Goal: Task Accomplishment & Management: Complete application form

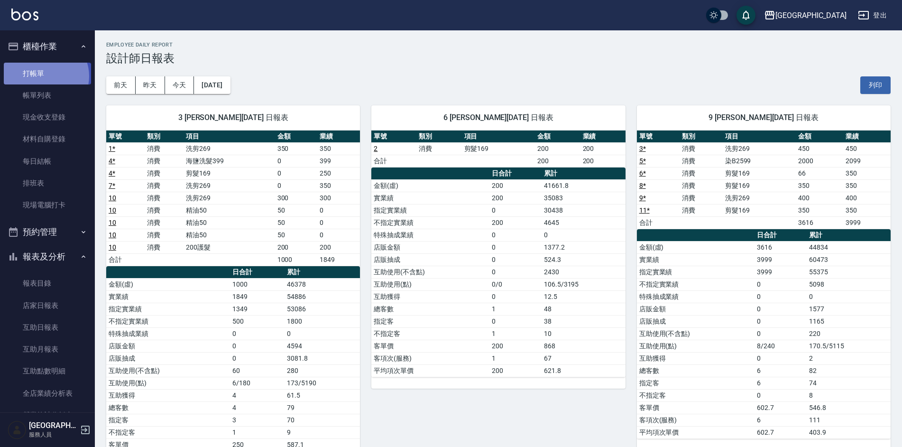
click at [44, 76] on link "打帳單" at bounding box center [47, 74] width 87 height 22
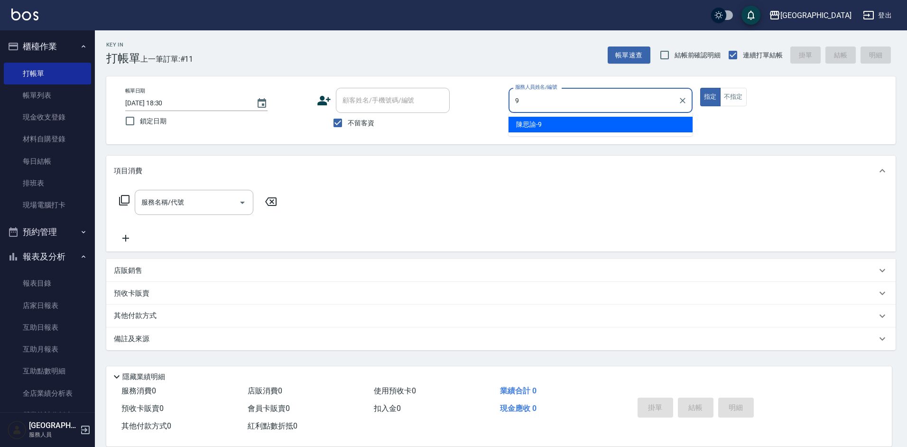
type input "[PERSON_NAME]-9"
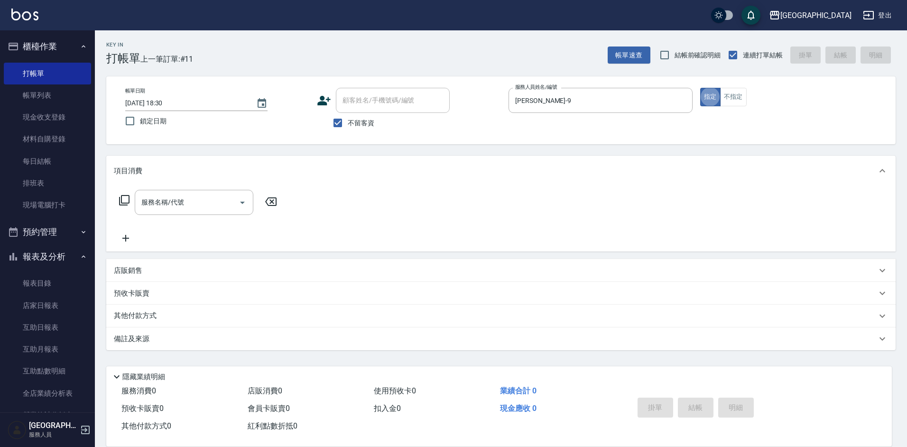
type button "true"
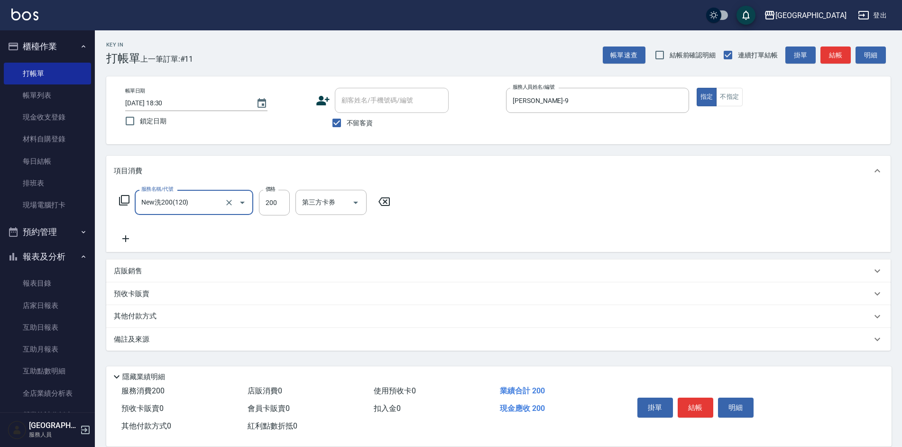
type input "New洗200(120)"
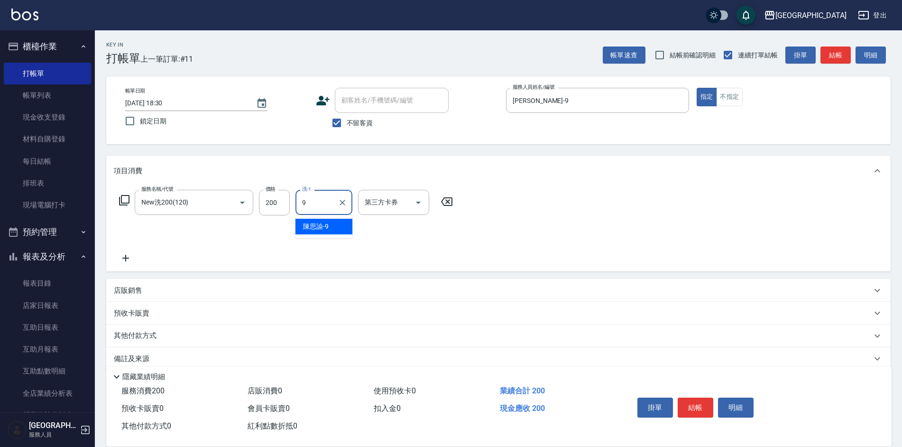
type input "[PERSON_NAME]-9"
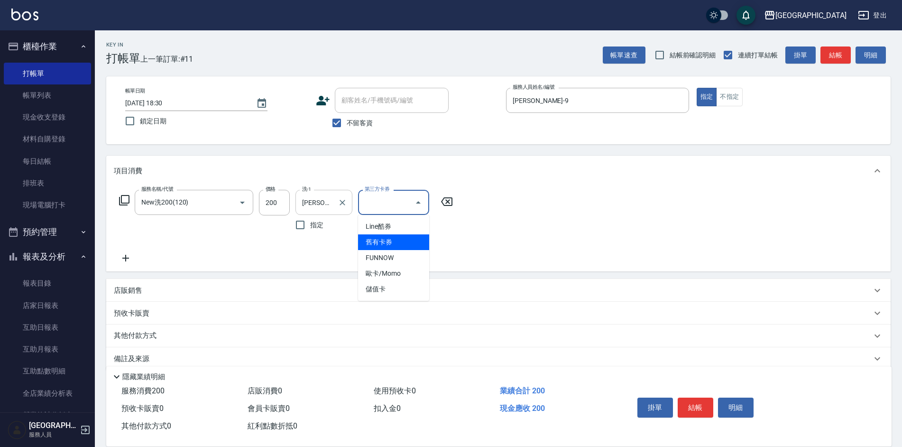
type input "舊有卡券"
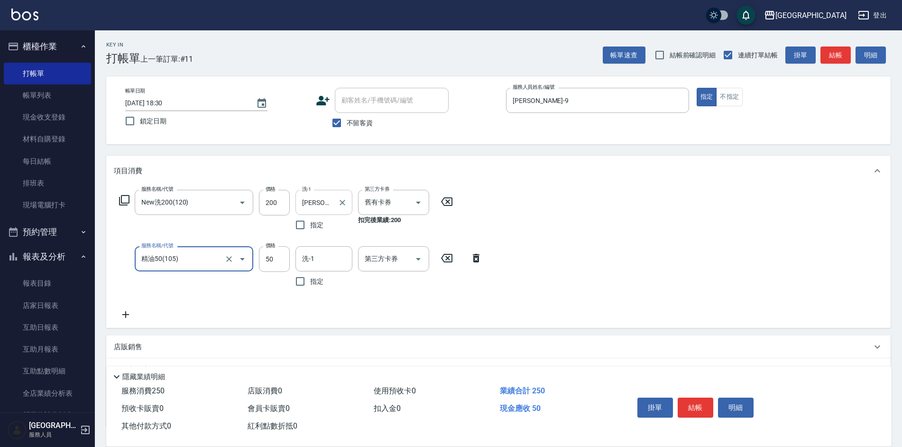
type input "精油50(105)"
type input "[PERSON_NAME]-9"
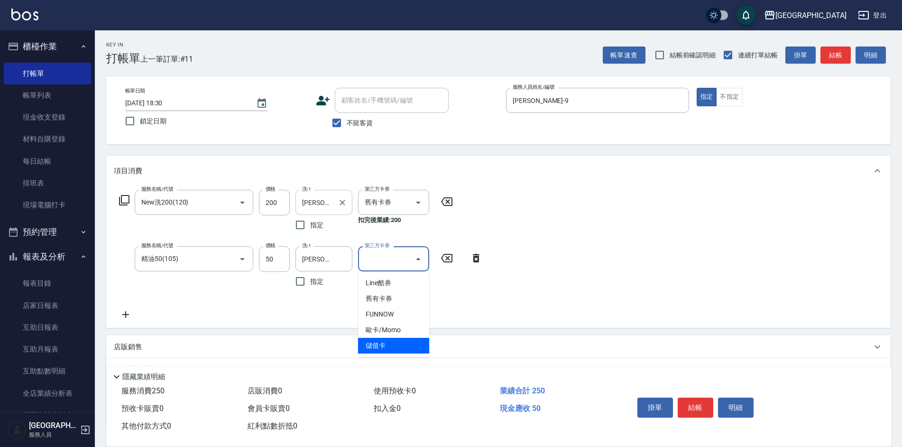
type input "儲值卡"
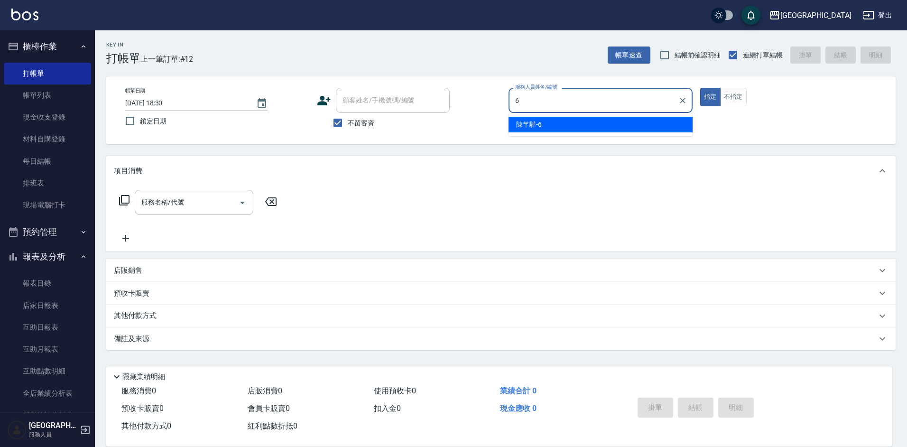
type input "[PERSON_NAME]-6"
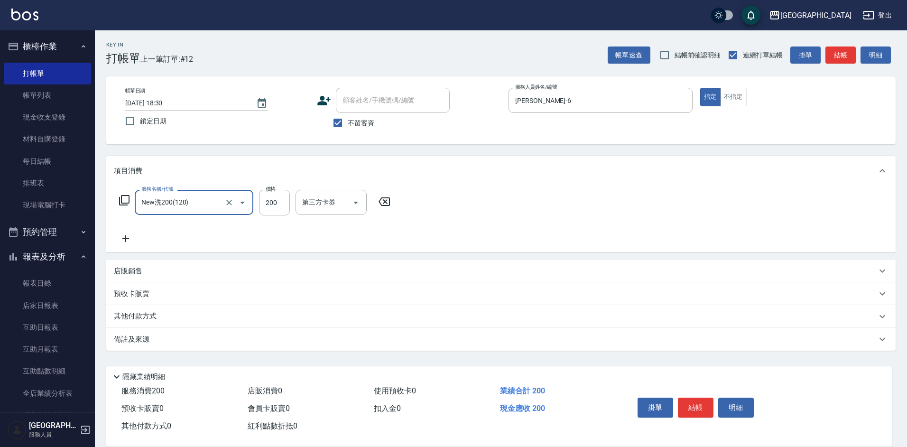
type input "New洗200(120)"
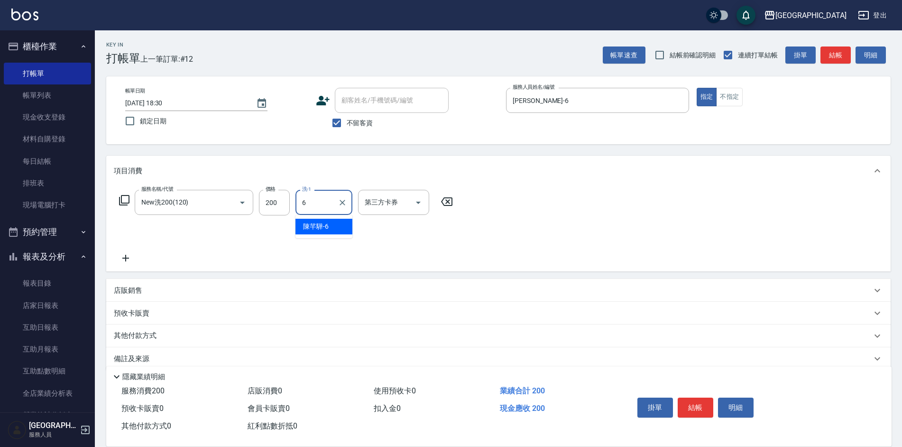
type input "[PERSON_NAME]-6"
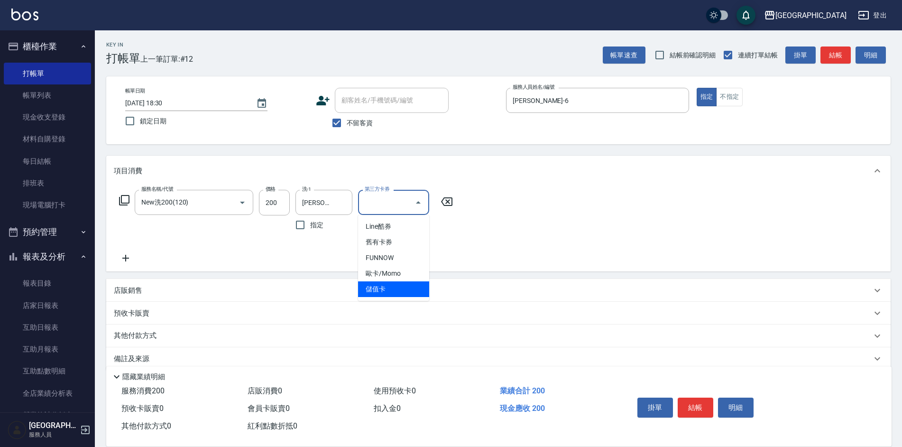
type input "儲值卡"
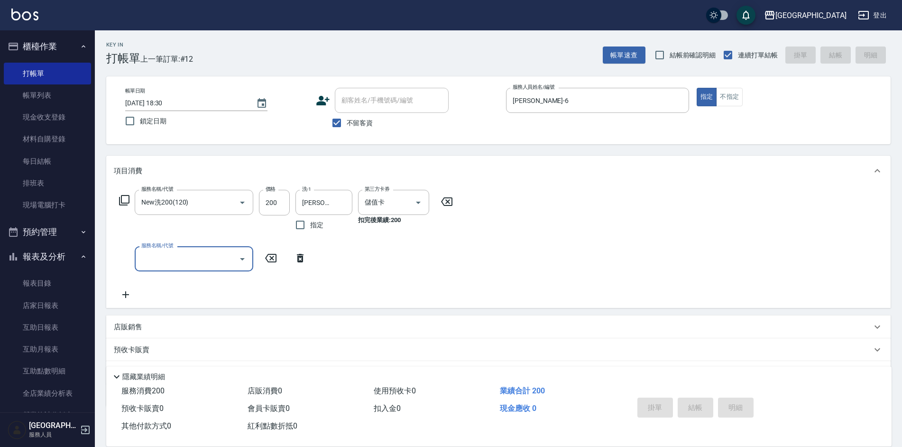
type input "[DATE] 18:31"
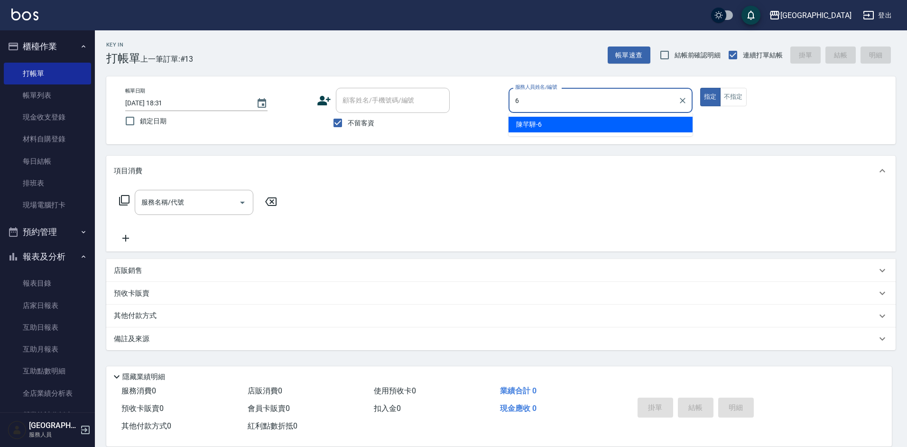
type input "[PERSON_NAME]-6"
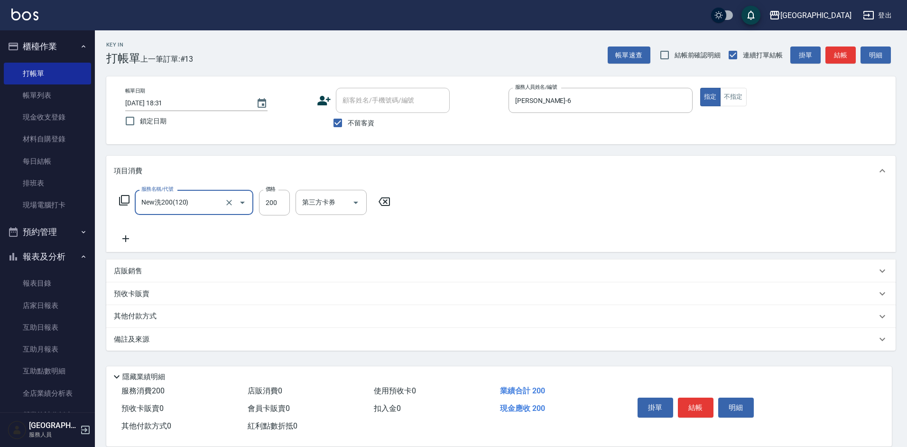
type input "New洗200(120)"
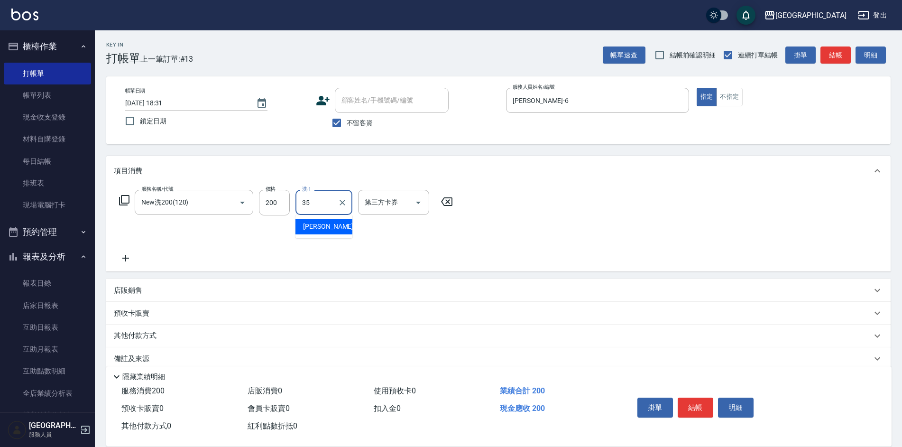
type input "[PERSON_NAME]-35"
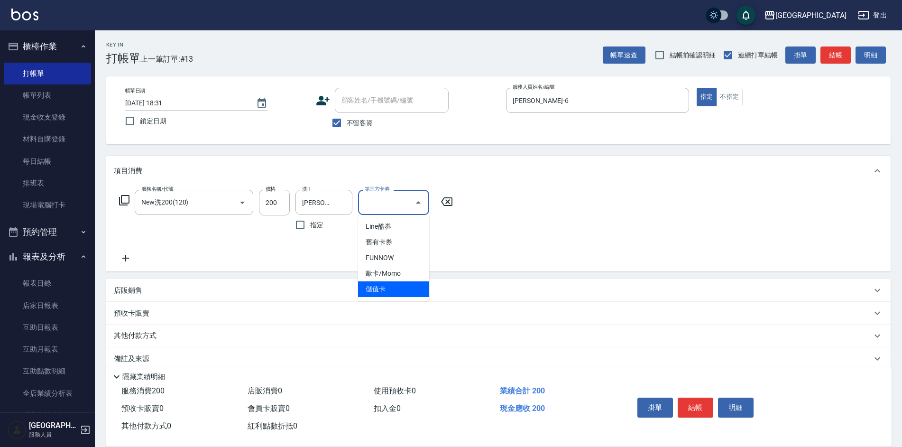
type input "儲值卡"
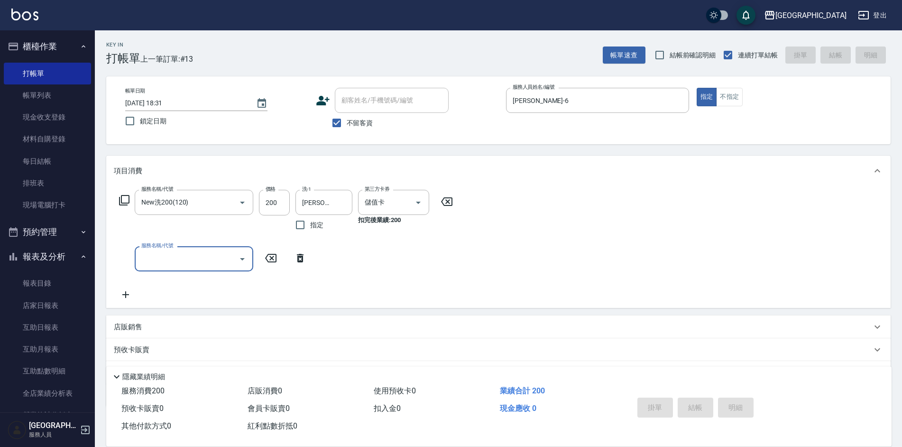
type input "[DATE] 18:32"
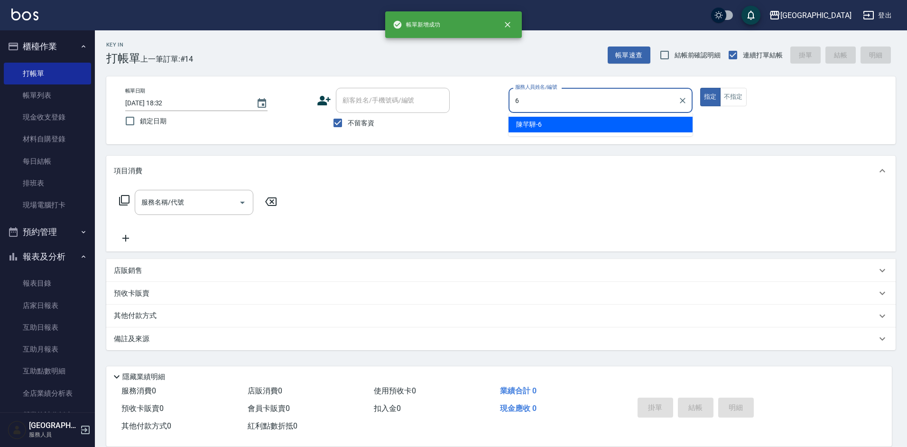
type input "[PERSON_NAME]-6"
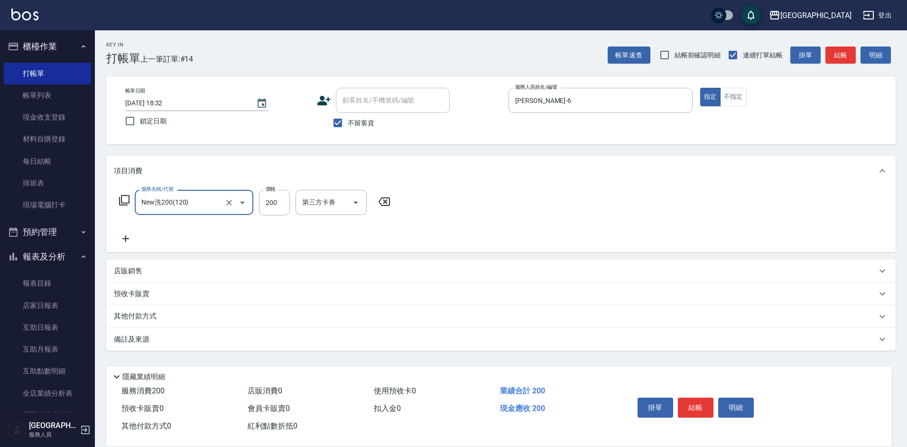
type input "New洗200(120)"
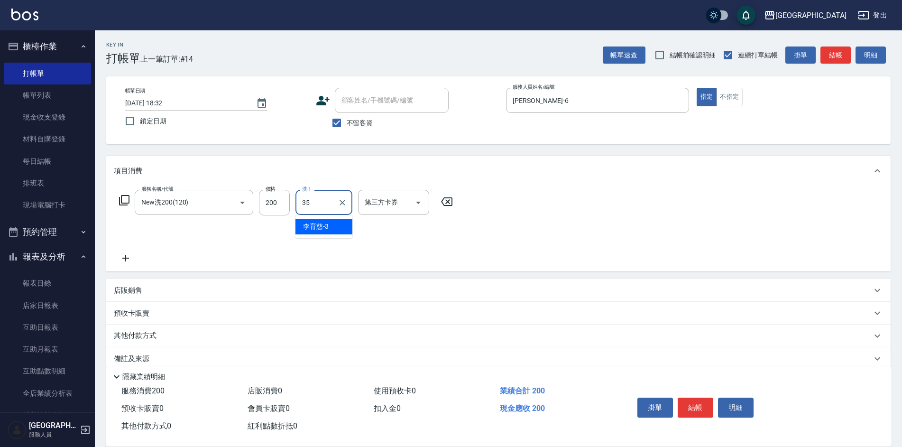
type input "[PERSON_NAME]-35"
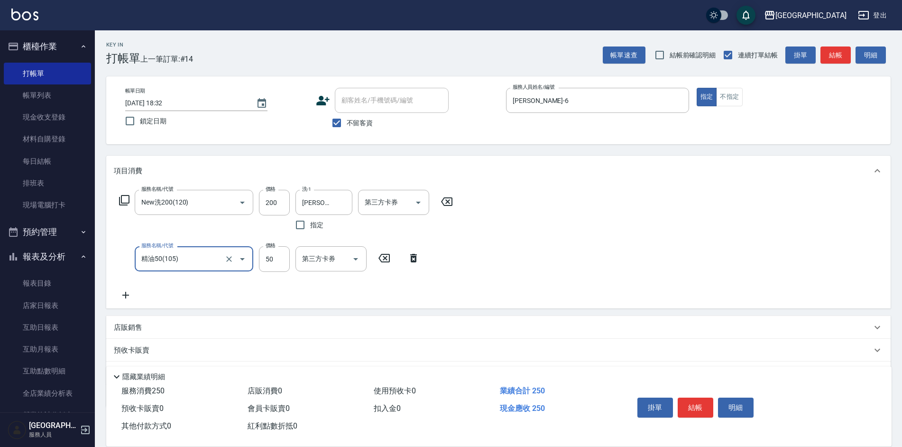
type input "精油50(105)"
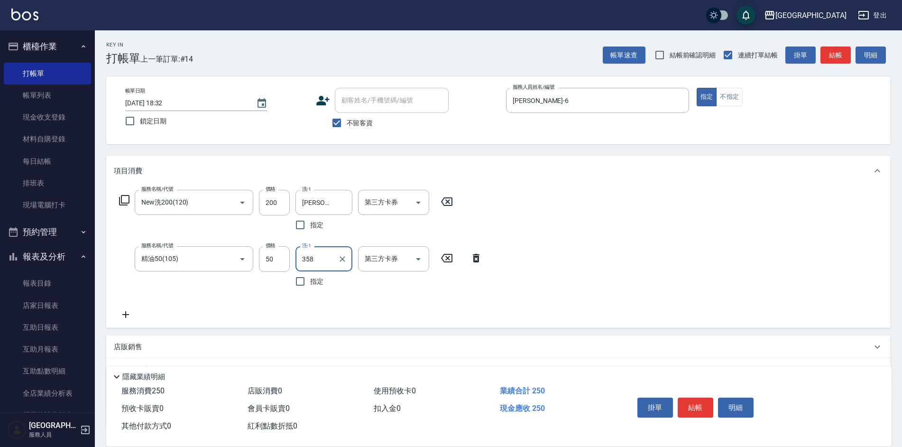
type input "358"
click at [333, 256] on input "洗-1" at bounding box center [324, 259] width 48 height 17
type input "[PERSON_NAME]-35"
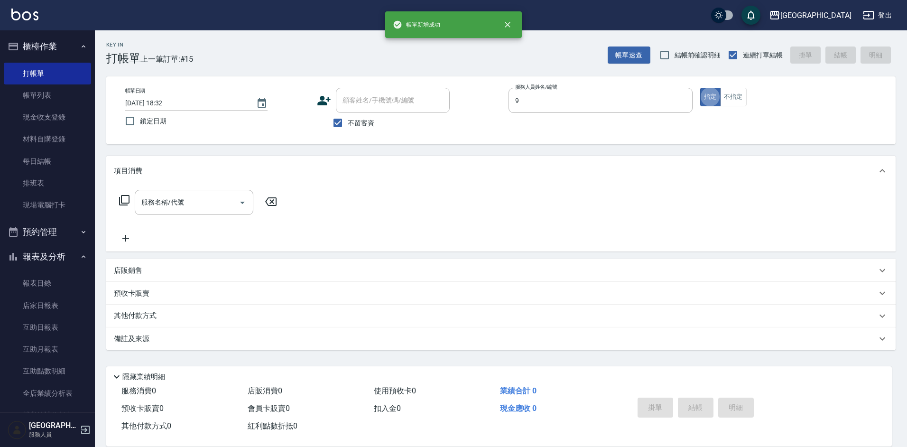
type input "[PERSON_NAME]-9"
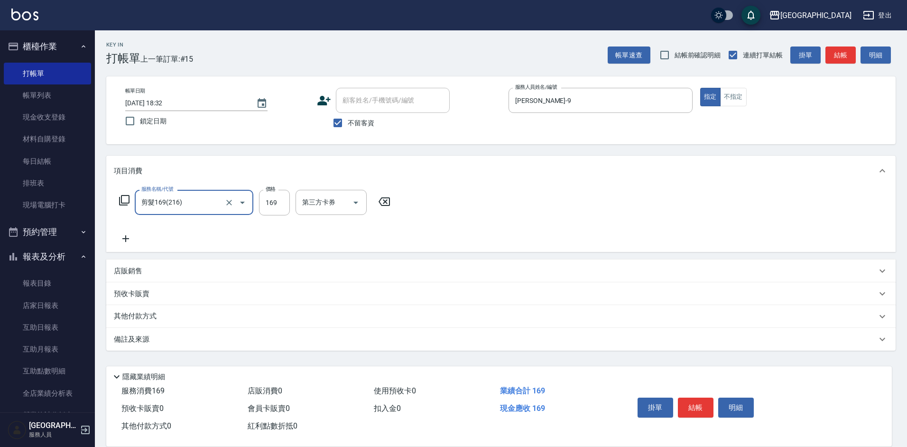
type input "剪髮169(216)"
type input "350"
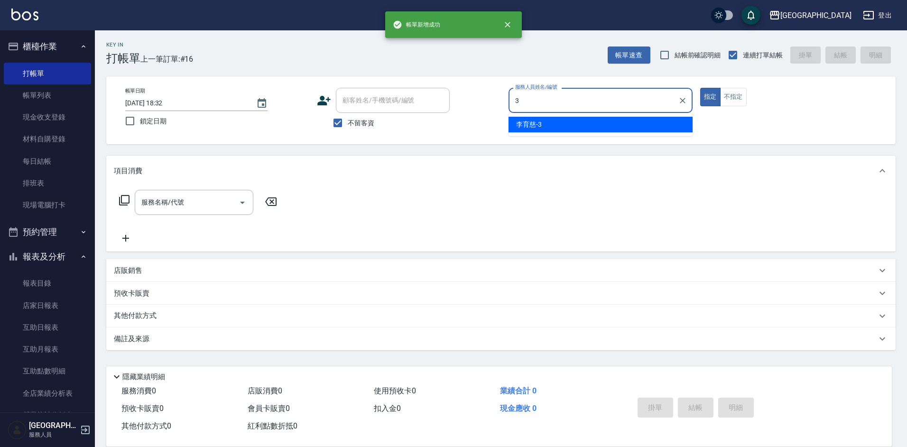
type input "[PERSON_NAME]-3"
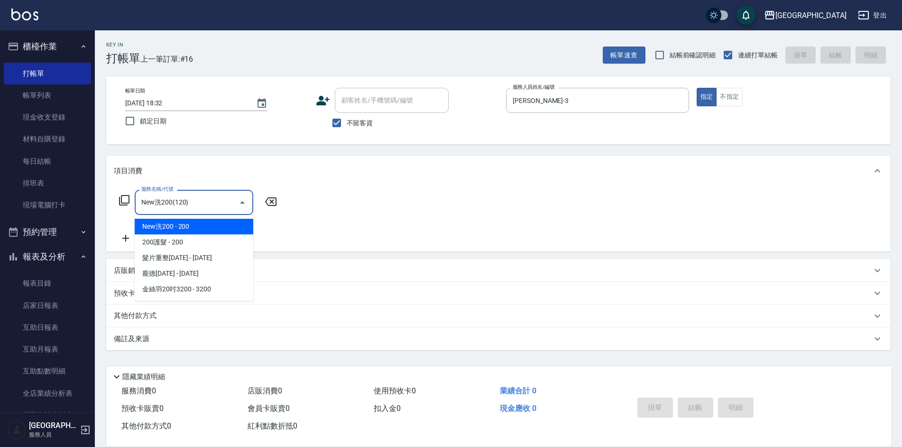
type input "New洗200(120)"
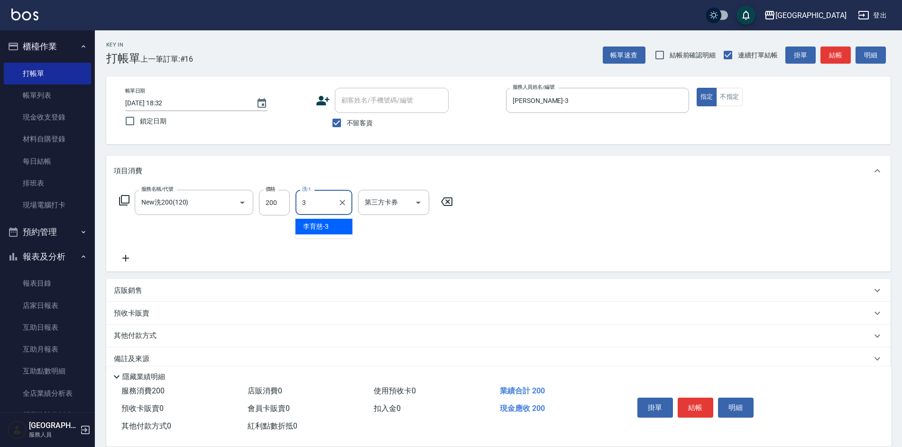
type input "[PERSON_NAME]-3"
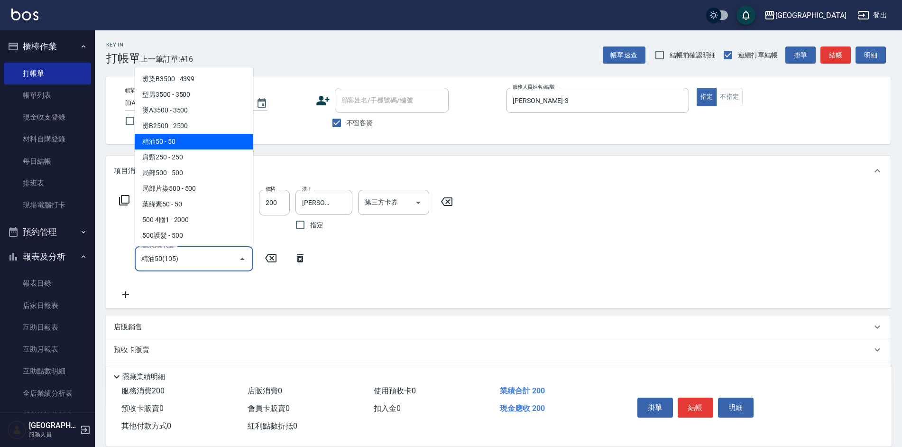
type input "精油50(105)"
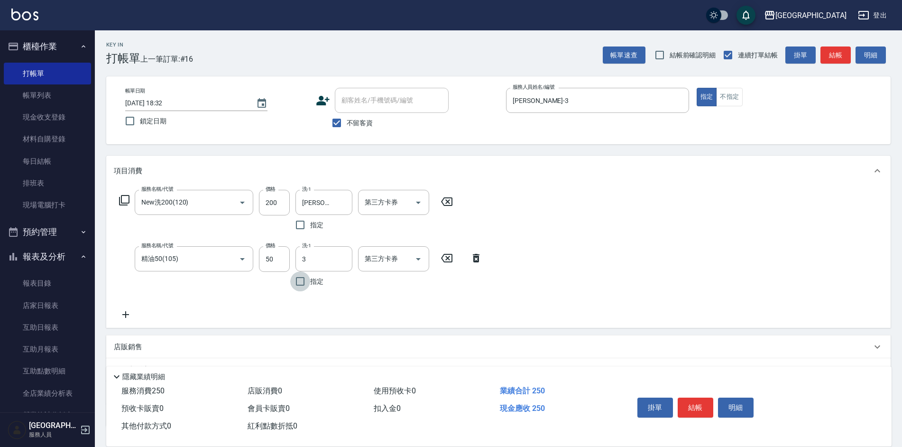
type input "[PERSON_NAME]-3"
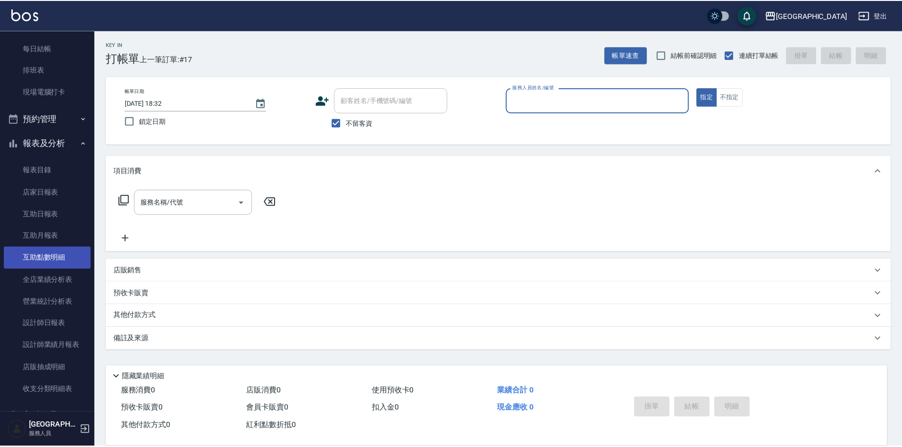
scroll to position [141, 0]
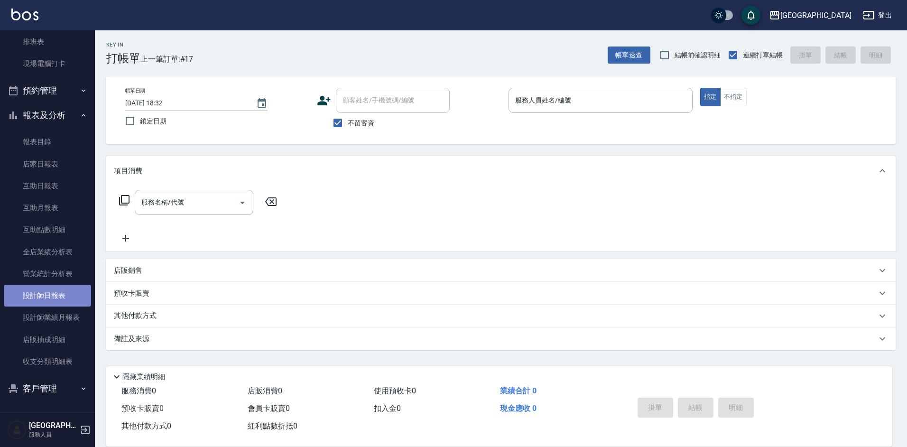
click at [51, 292] on link "設計師日報表" at bounding box center [47, 296] width 87 height 22
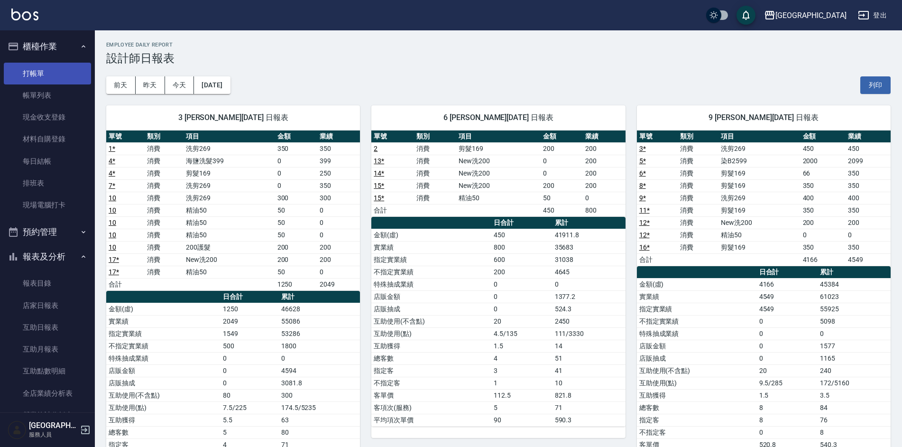
click at [29, 74] on link "打帳單" at bounding box center [47, 74] width 87 height 22
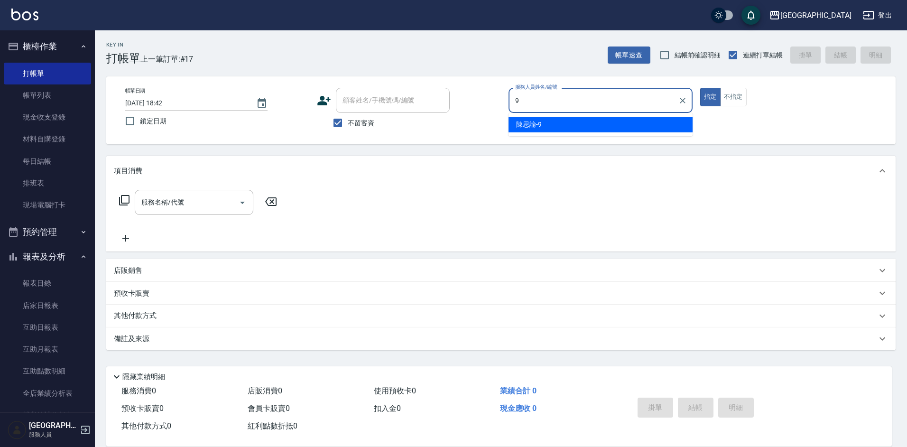
type input "[PERSON_NAME]-9"
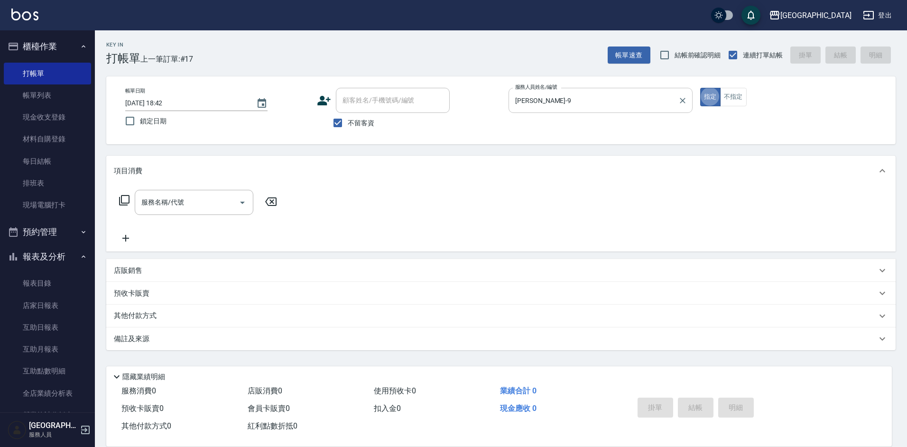
type button "true"
click at [610, 268] on div "店販銷售" at bounding box center [495, 271] width 763 height 10
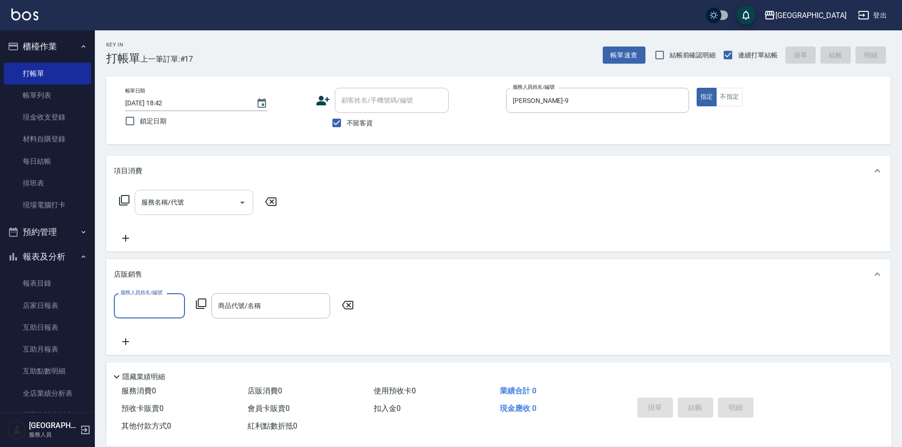
click at [175, 201] on input "服務名稱/代號" at bounding box center [187, 202] width 96 height 17
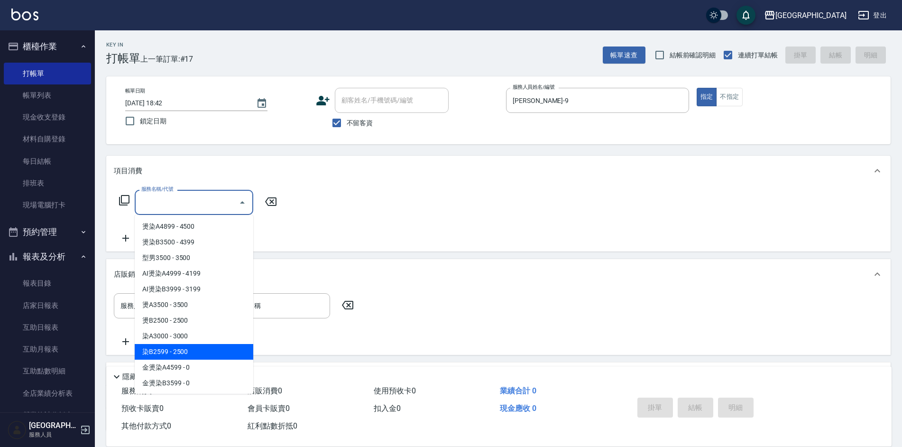
type input "染B2599(42)"
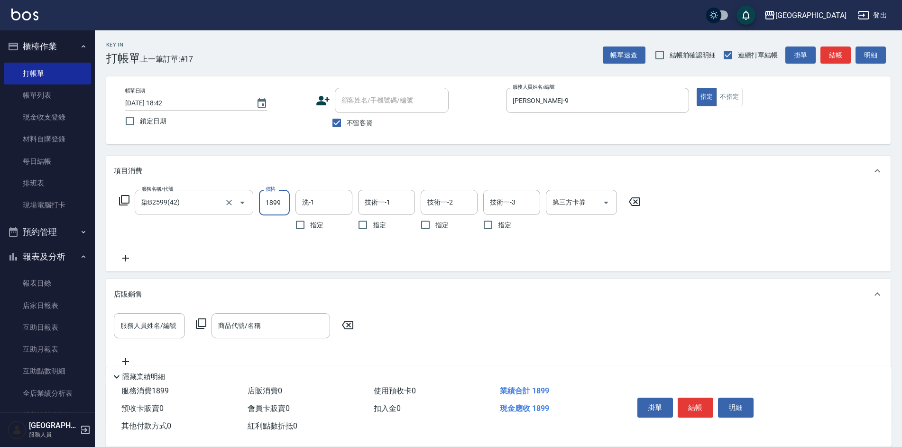
type input "1899"
type input "[PERSON_NAME]-35"
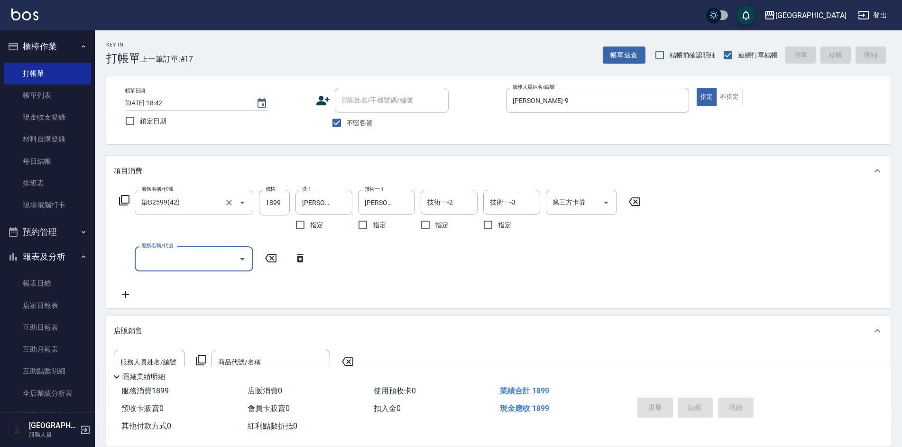
type input "[DATE] 18:43"
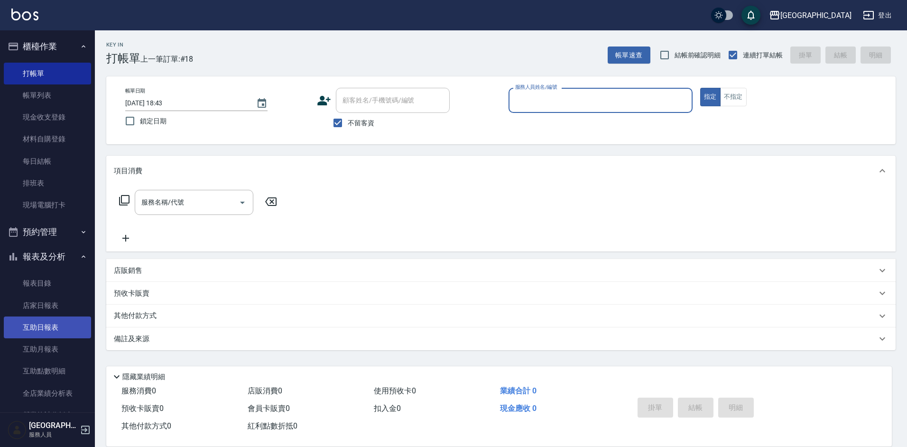
click at [50, 320] on link "互助日報表" at bounding box center [47, 327] width 87 height 22
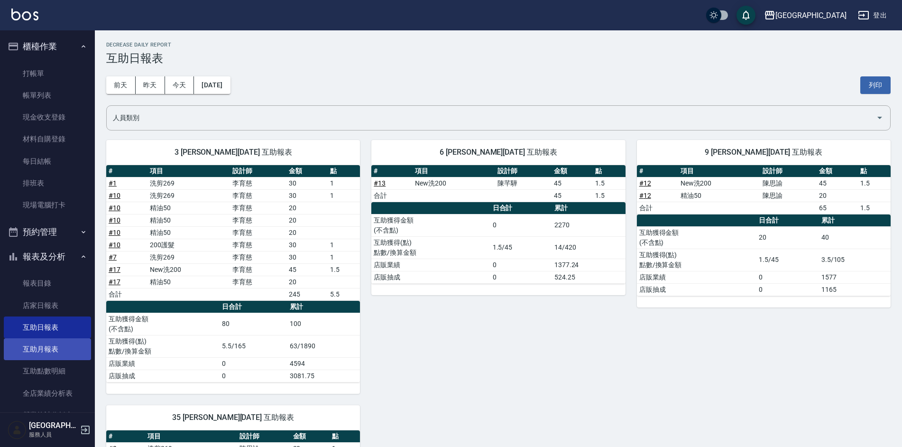
click at [61, 353] on link "互助月報表" at bounding box center [47, 349] width 87 height 22
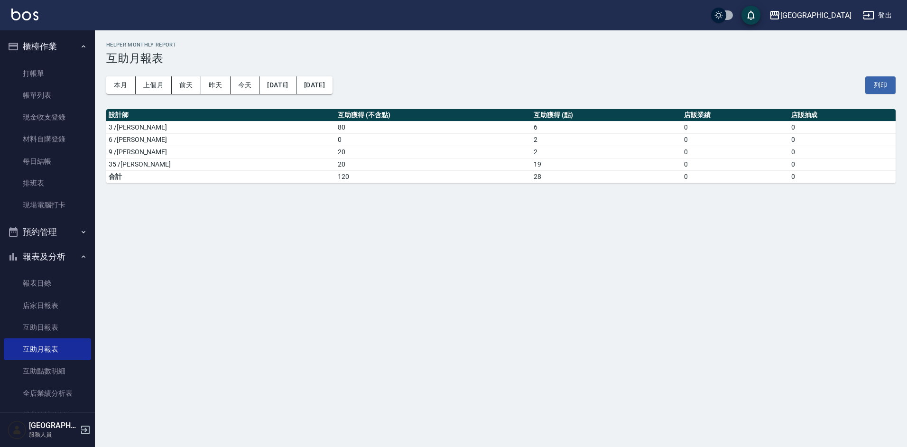
click at [96, 83] on div "[GEOGRAPHIC_DATA] [DATE] - [DATE] 互助月報表 列印時間： [DATE][PHONE_NUMBER]:46 Helper Mo…" at bounding box center [501, 112] width 812 height 164
click at [108, 80] on button "本月" at bounding box center [120, 85] width 29 height 18
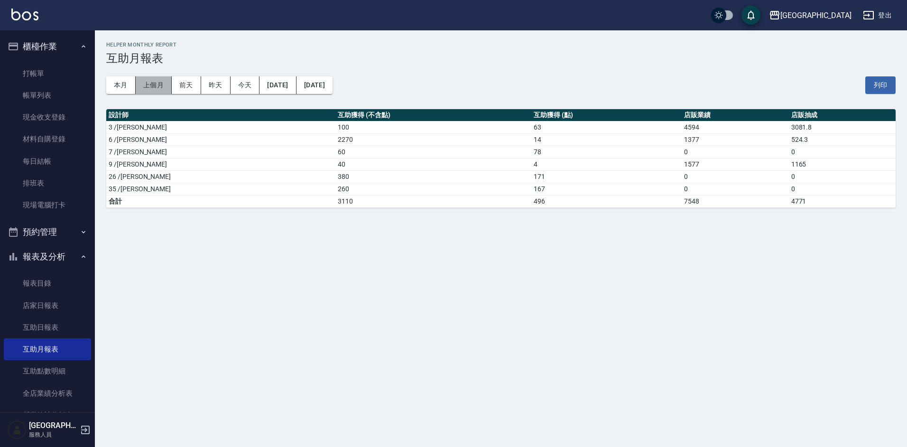
click at [167, 82] on button "上個月" at bounding box center [154, 85] width 36 height 18
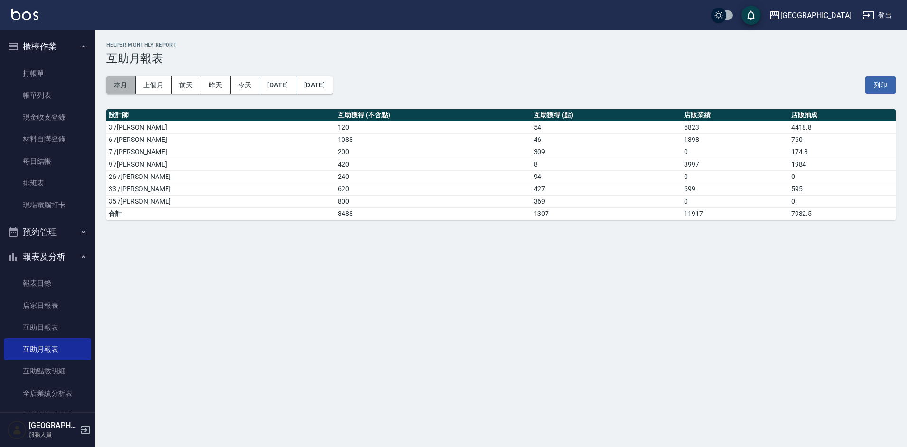
click at [132, 89] on button "本月" at bounding box center [120, 85] width 29 height 18
